Goal: Transaction & Acquisition: Purchase product/service

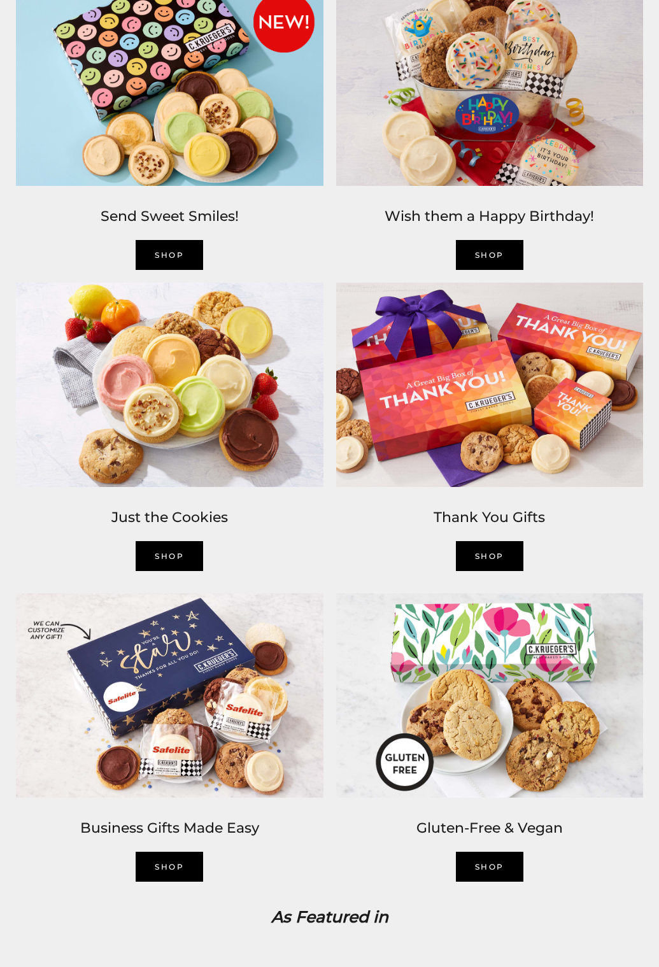
scroll to position [1146, 0]
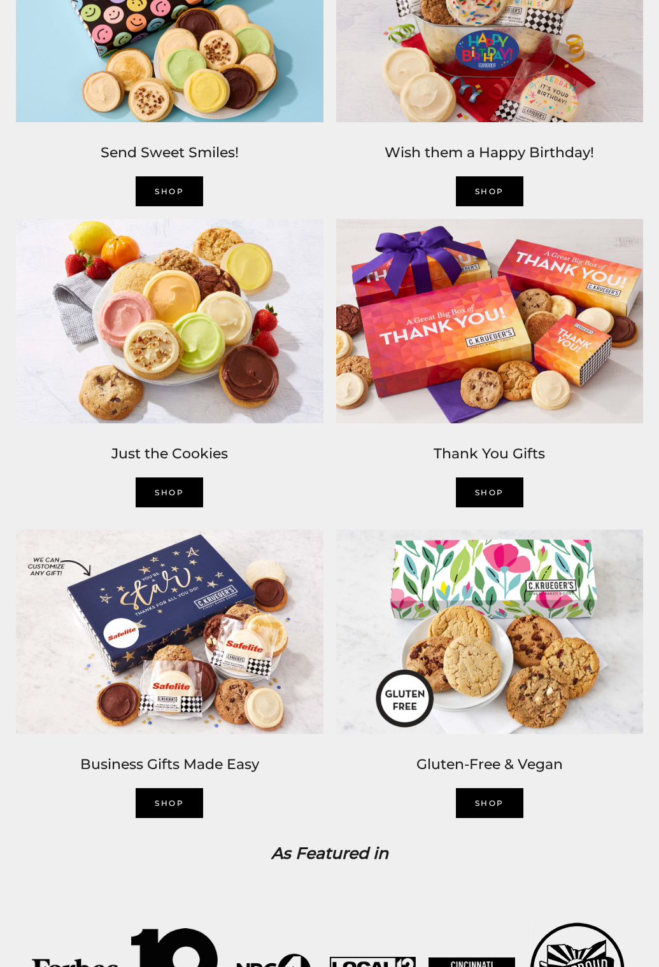
click at [488, 705] on img at bounding box center [490, 632] width 320 height 218
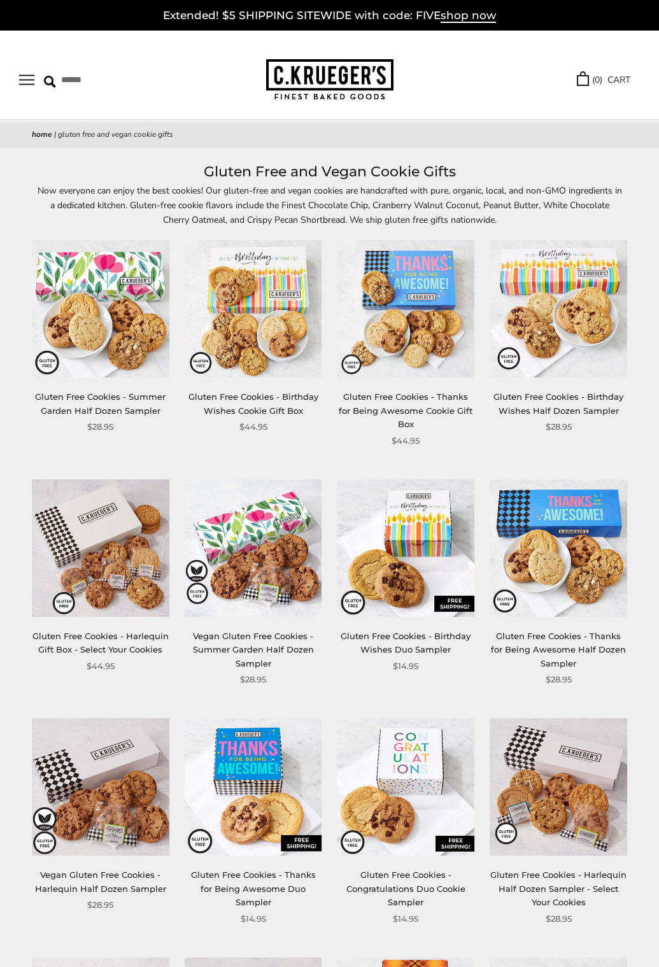
click at [31, 79] on button "Open navigation" at bounding box center [26, 79] width 15 height 11
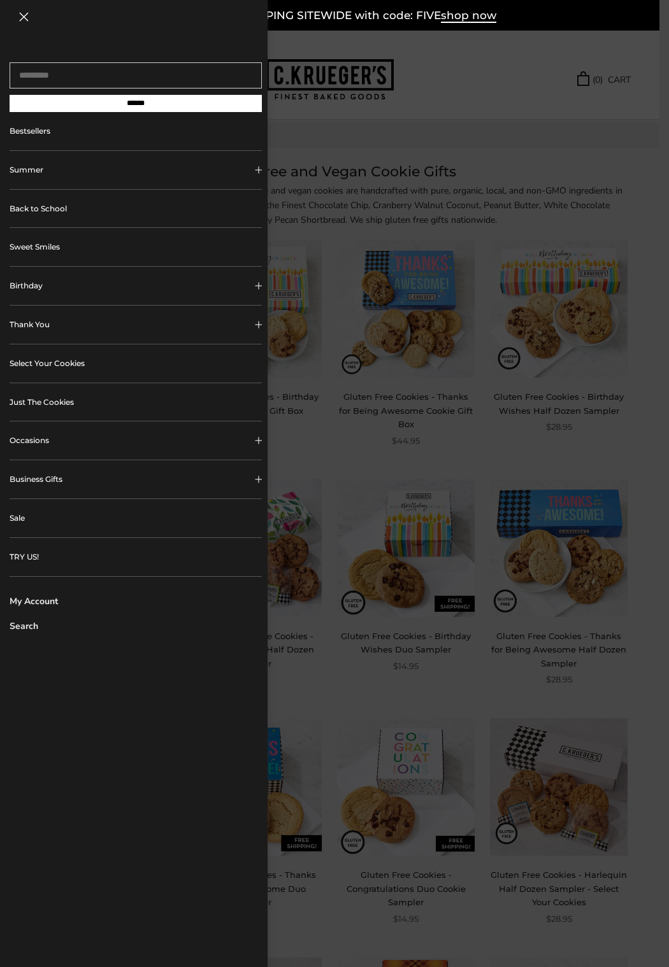
click at [59, 404] on link "Just The Cookies" at bounding box center [136, 402] width 252 height 38
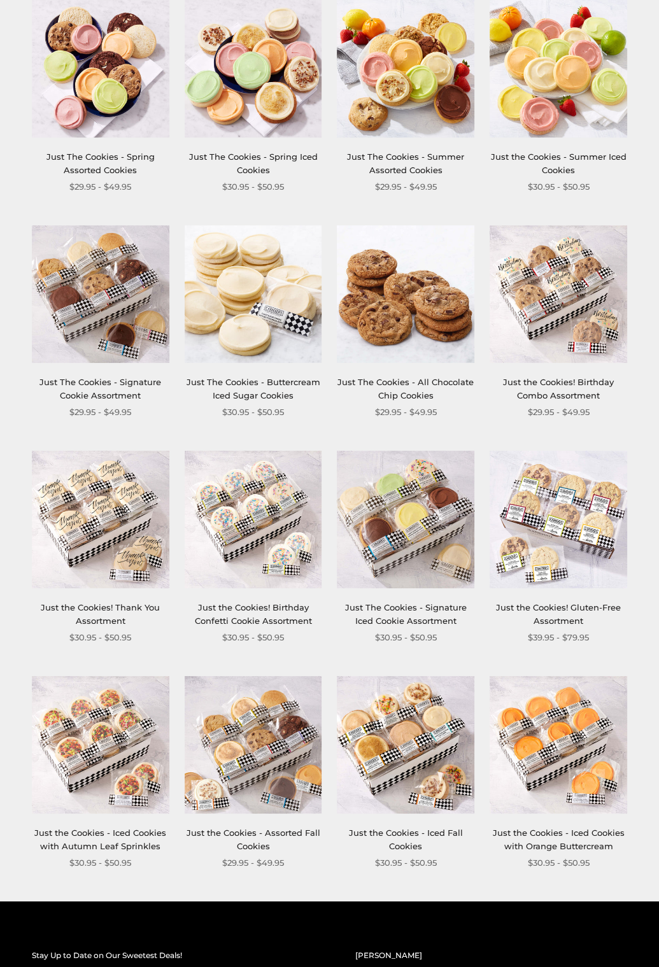
scroll to position [446, 0]
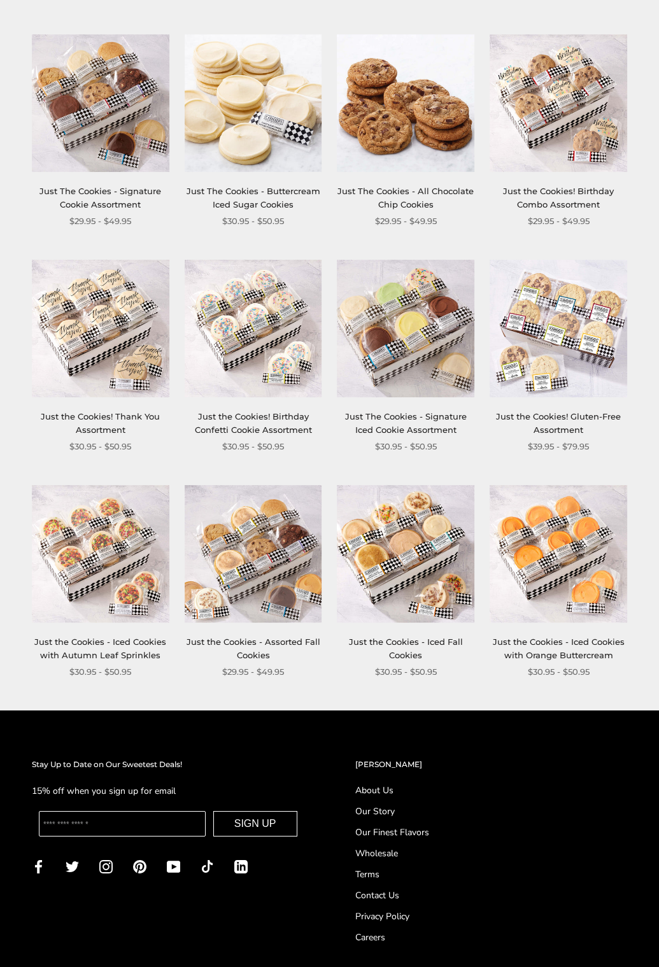
click at [250, 643] on link "Just the Cookies - Assorted Fall Cookies" at bounding box center [254, 649] width 134 height 24
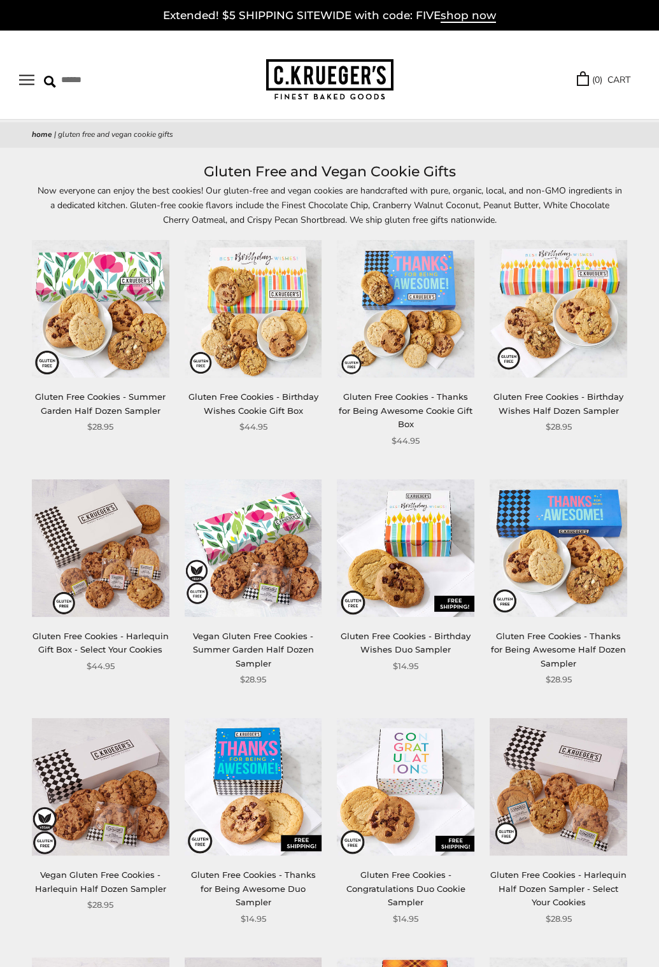
click at [31, 83] on button "Open navigation" at bounding box center [26, 79] width 15 height 11
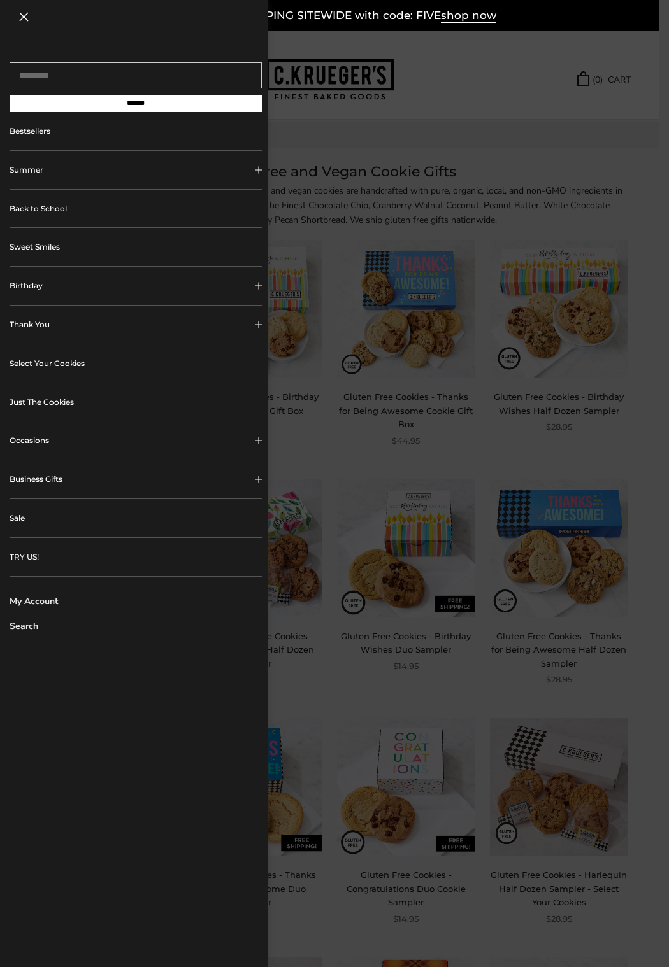
click at [46, 479] on button "Business Gifts" at bounding box center [136, 479] width 252 height 38
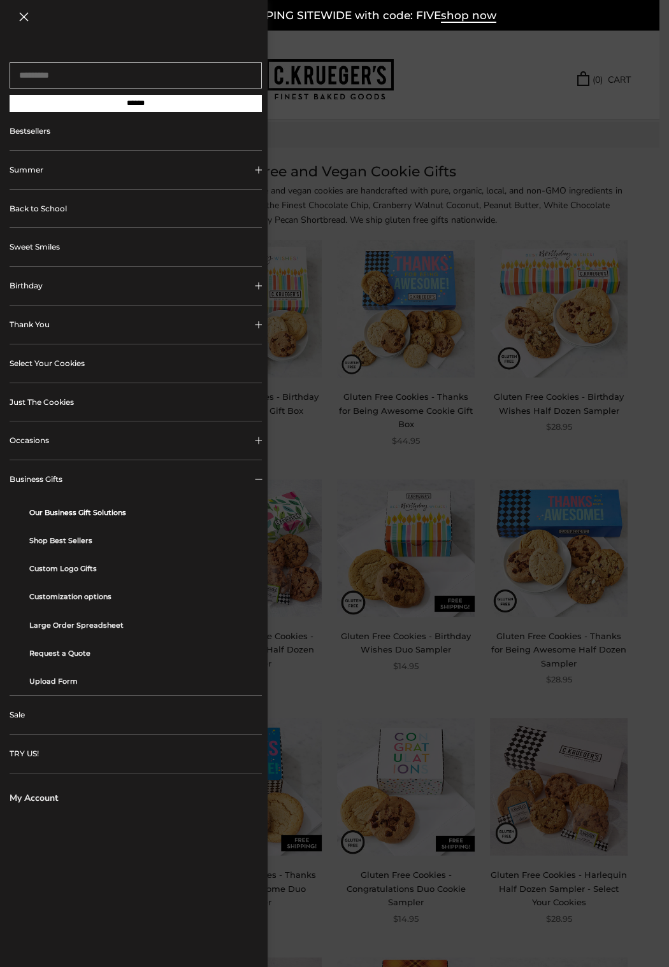
click at [105, 514] on link "Our Business Gift Solutions" at bounding box center [140, 513] width 223 height 28
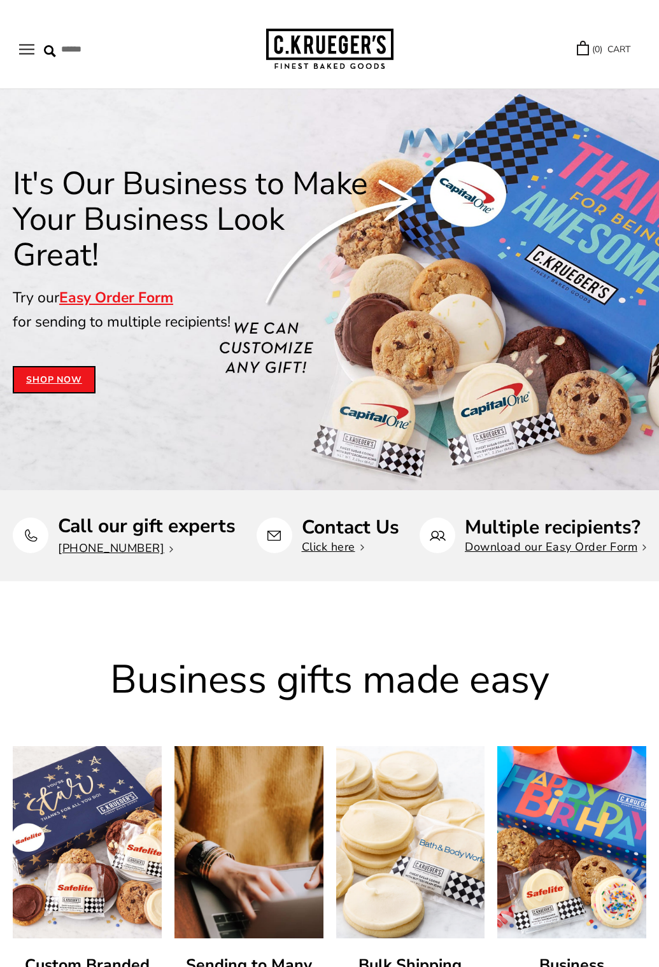
click at [27, 49] on button "Open navigation" at bounding box center [26, 49] width 15 height 11
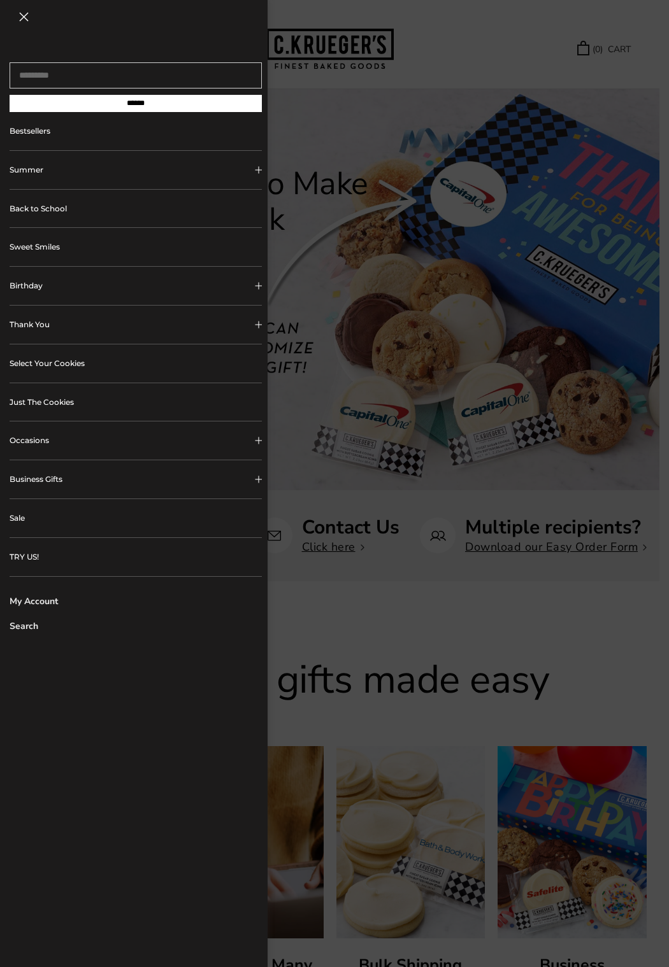
click at [40, 406] on link "Just The Cookies" at bounding box center [136, 402] width 252 height 38
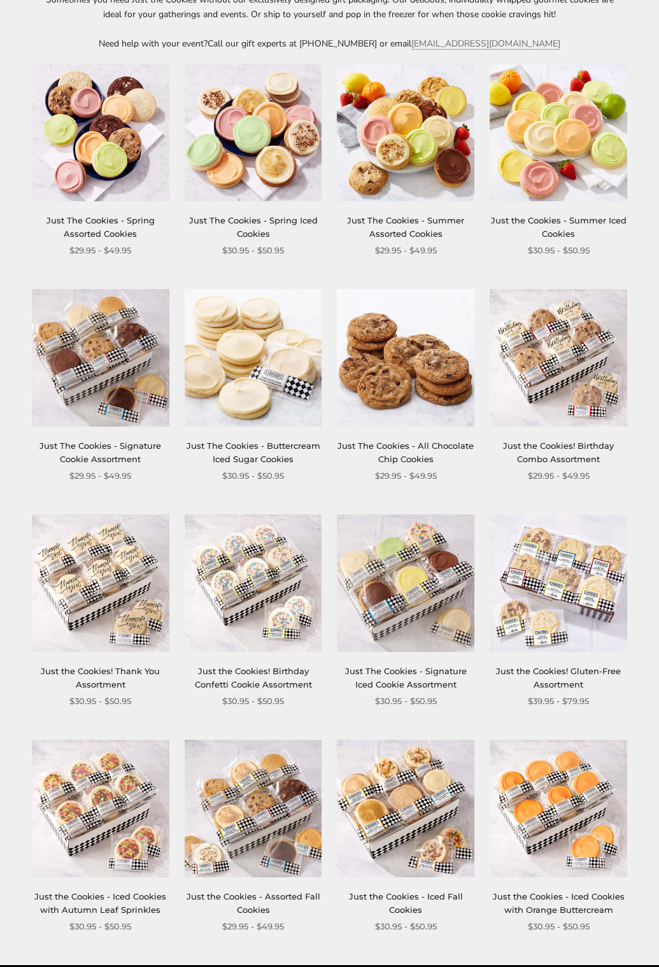
scroll to position [127, 0]
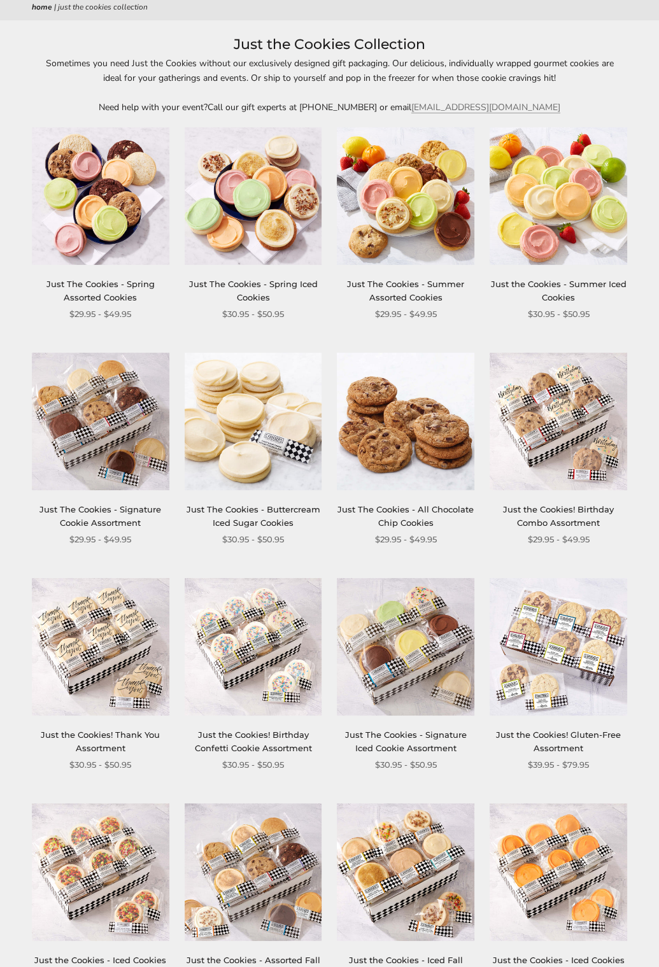
click at [267, 283] on link "Just The Cookies - Spring Iced Cookies" at bounding box center [253, 291] width 129 height 24
click at [117, 512] on link "Just The Cookies - Signature Cookie Assortment" at bounding box center [100, 516] width 122 height 24
